Goal: Task Accomplishment & Management: Complete application form

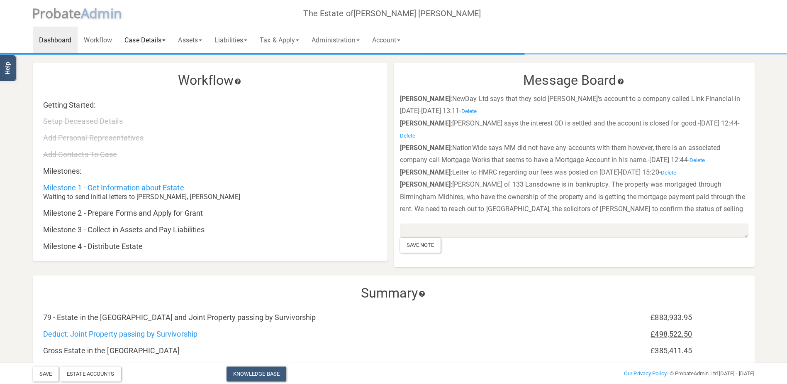
click at [153, 40] on link "Case Details" at bounding box center [145, 40] width 54 height 27
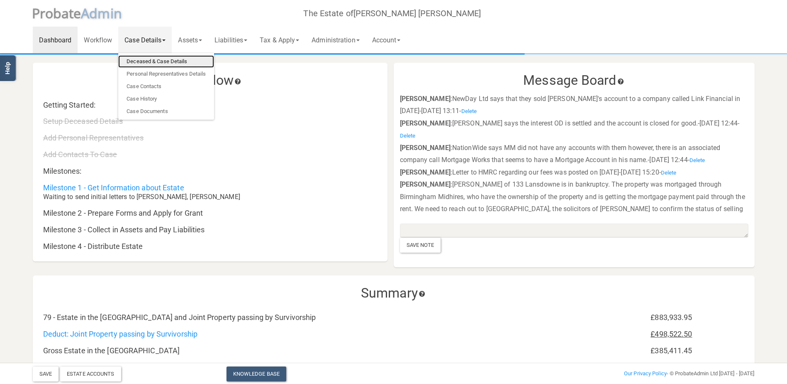
click at [164, 62] on link "Deceased & Case Details" at bounding box center [166, 61] width 96 height 12
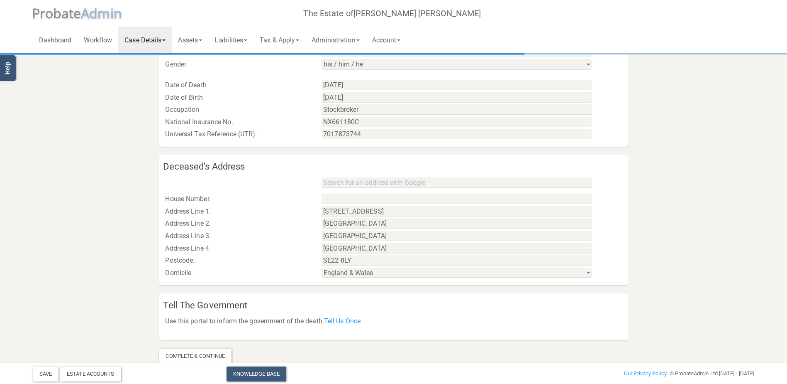
scroll to position [367, 0]
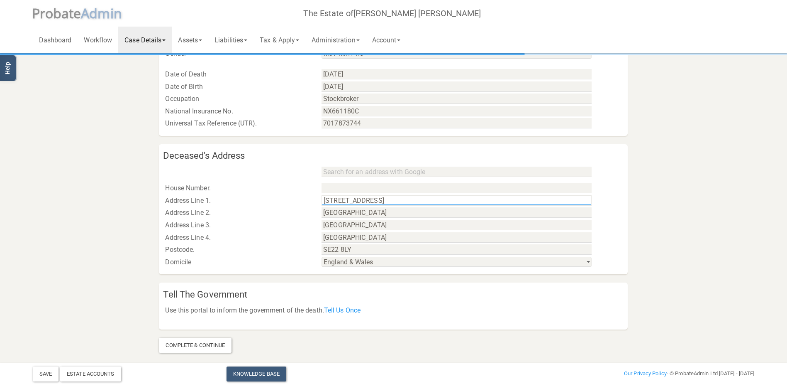
click at [386, 198] on input "[STREET_ADDRESS]" at bounding box center [457, 200] width 270 height 10
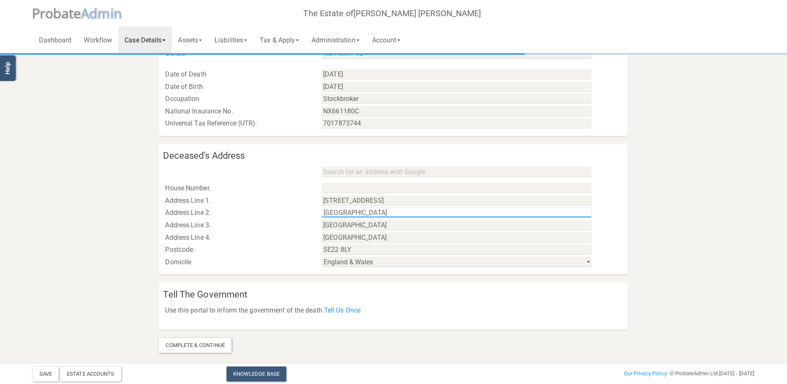
click at [368, 214] on input "[GEOGRAPHIC_DATA]" at bounding box center [457, 212] width 270 height 10
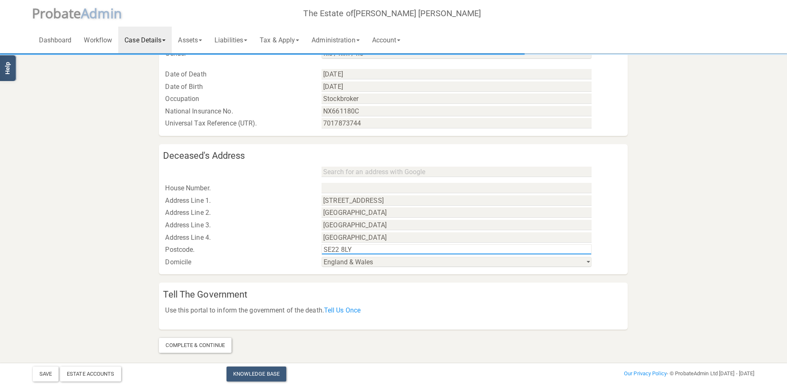
click at [326, 251] on input "SE22 8LY" at bounding box center [457, 249] width 270 height 10
